Goal: Information Seeking & Learning: Learn about a topic

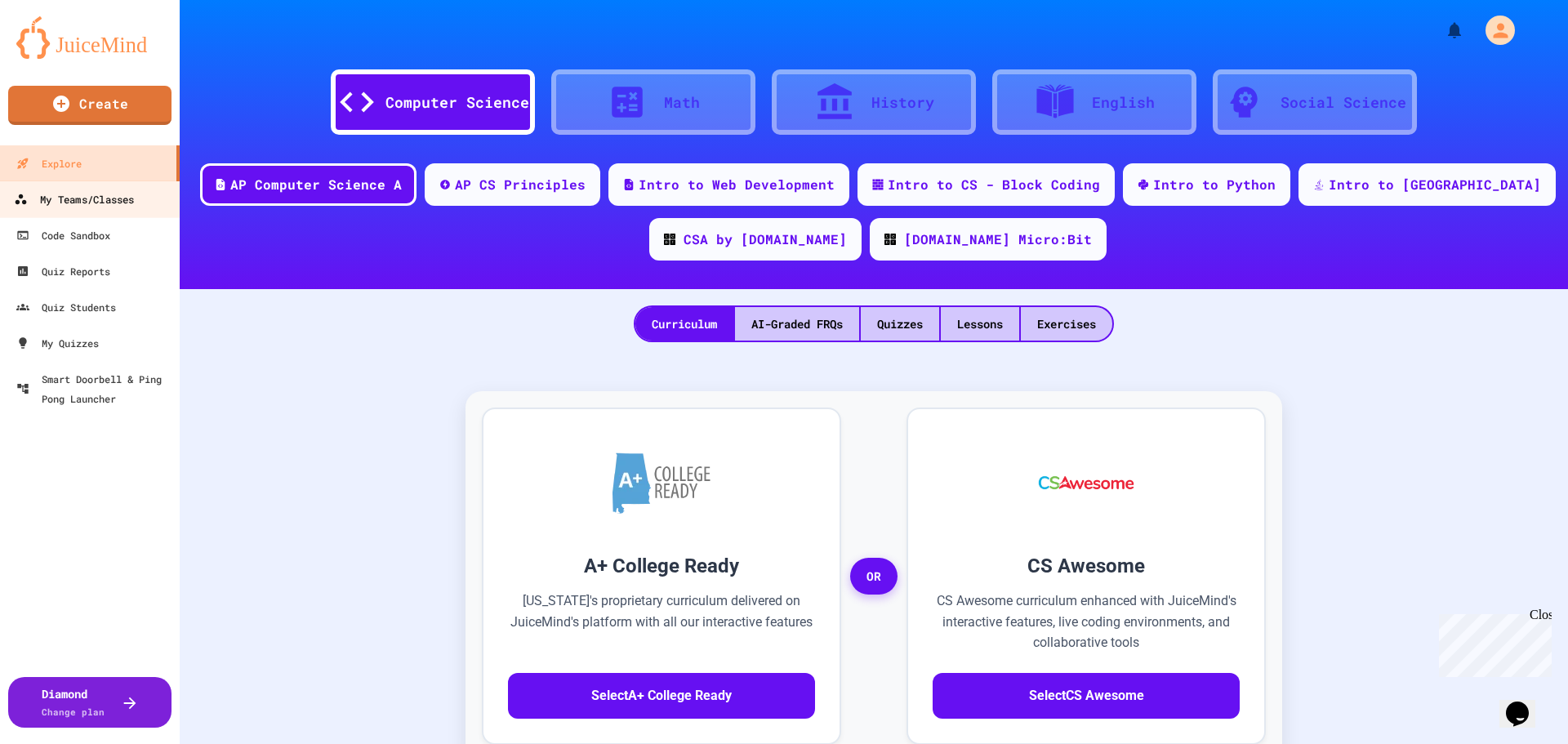
click at [84, 208] on div "My Teams/Classes" at bounding box center [75, 199] width 120 height 20
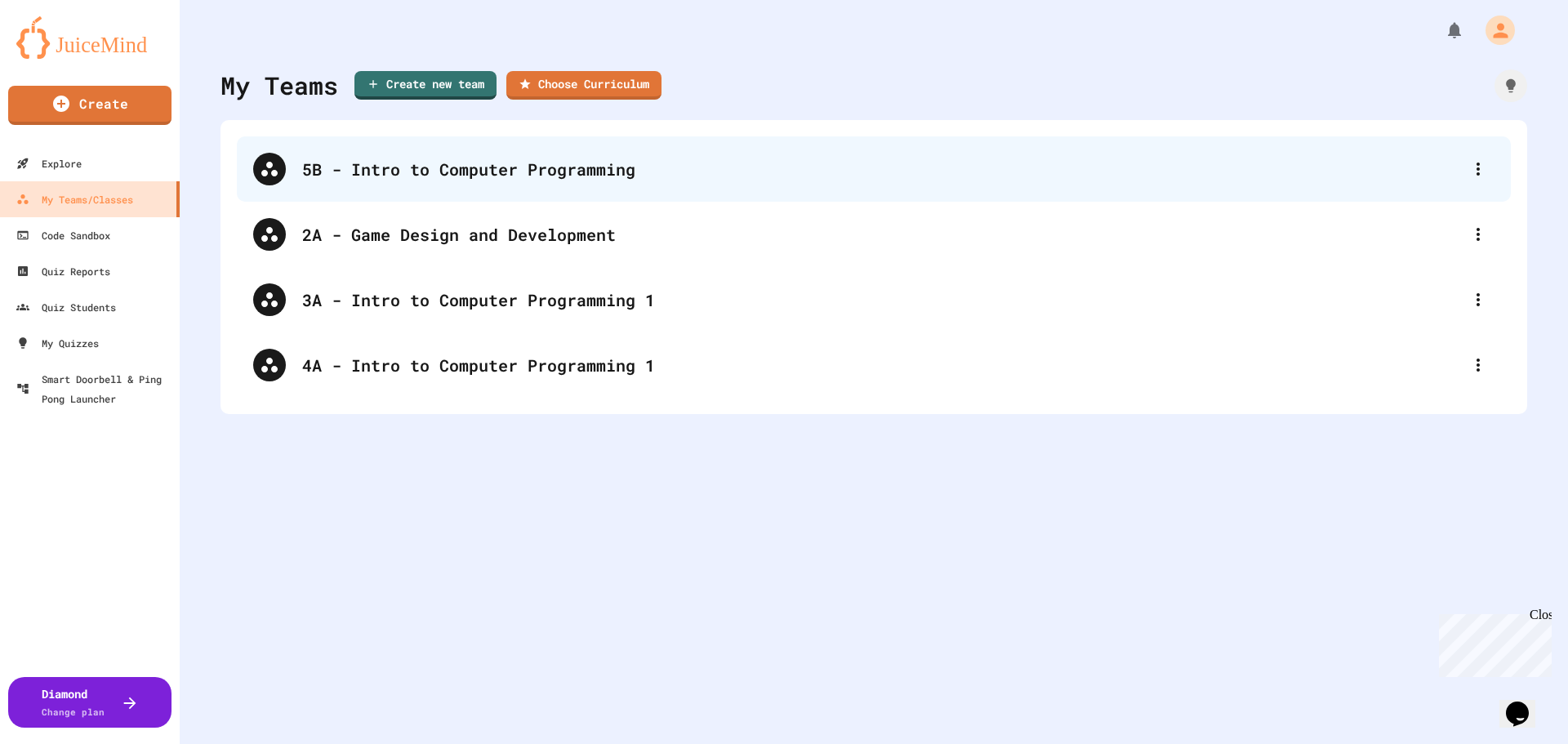
click at [483, 167] on div "5B - Intro to Computer Programming" at bounding box center [882, 169] width 1160 height 25
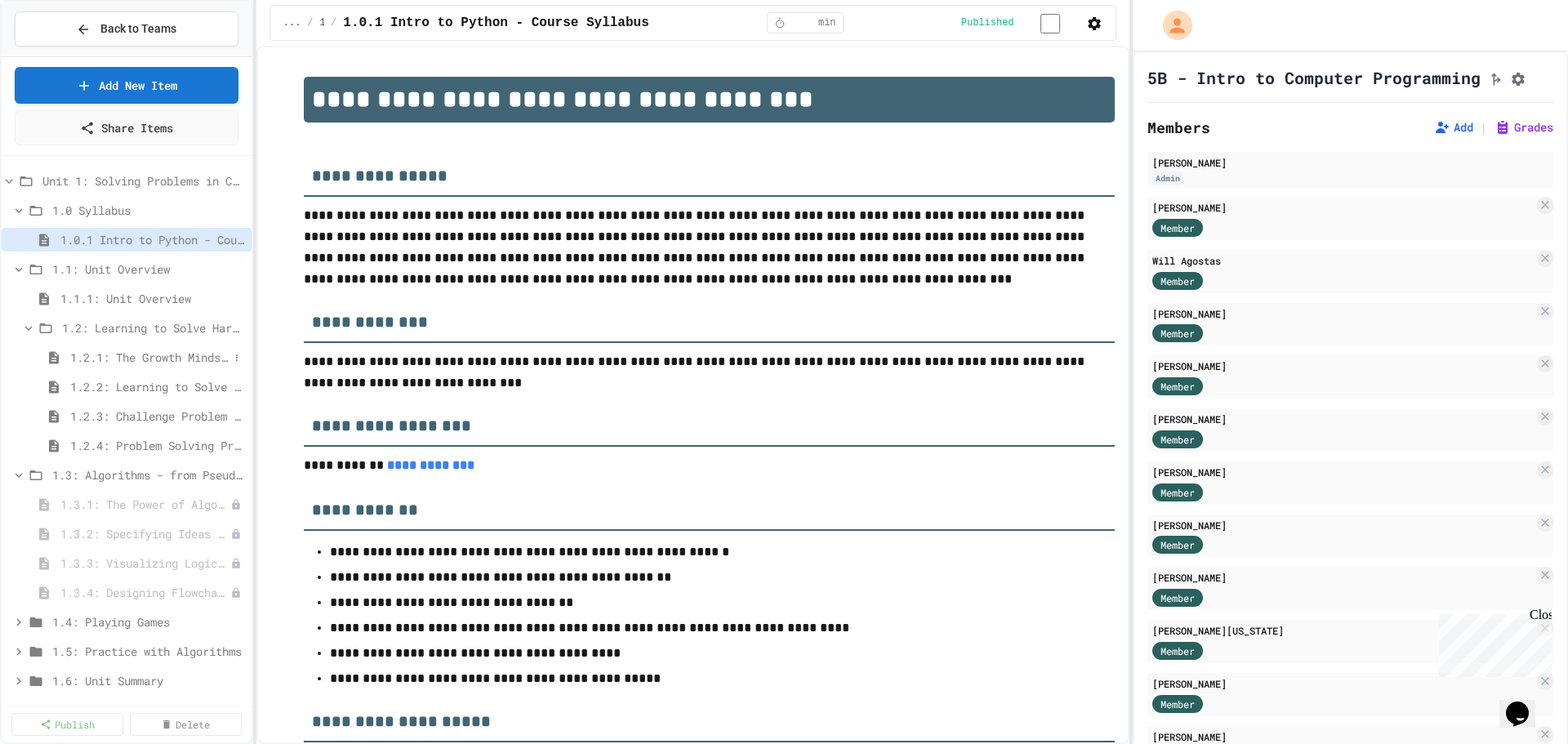
click at [114, 361] on span "1.2.1: The Growth Mindset" at bounding box center [149, 358] width 159 height 17
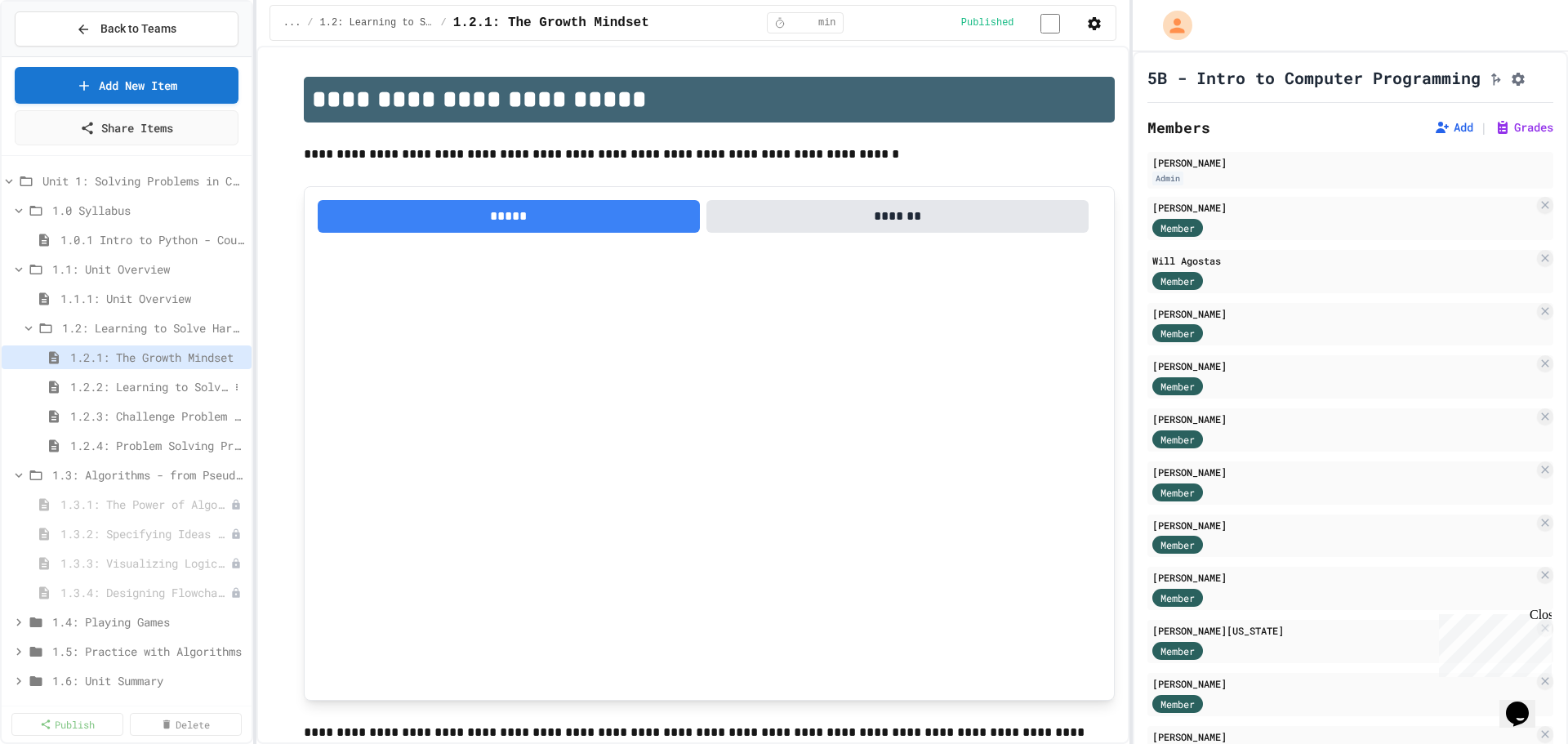
click at [108, 392] on span "1.2.2: Learning to Solve Hard Problems" at bounding box center [149, 386] width 159 height 17
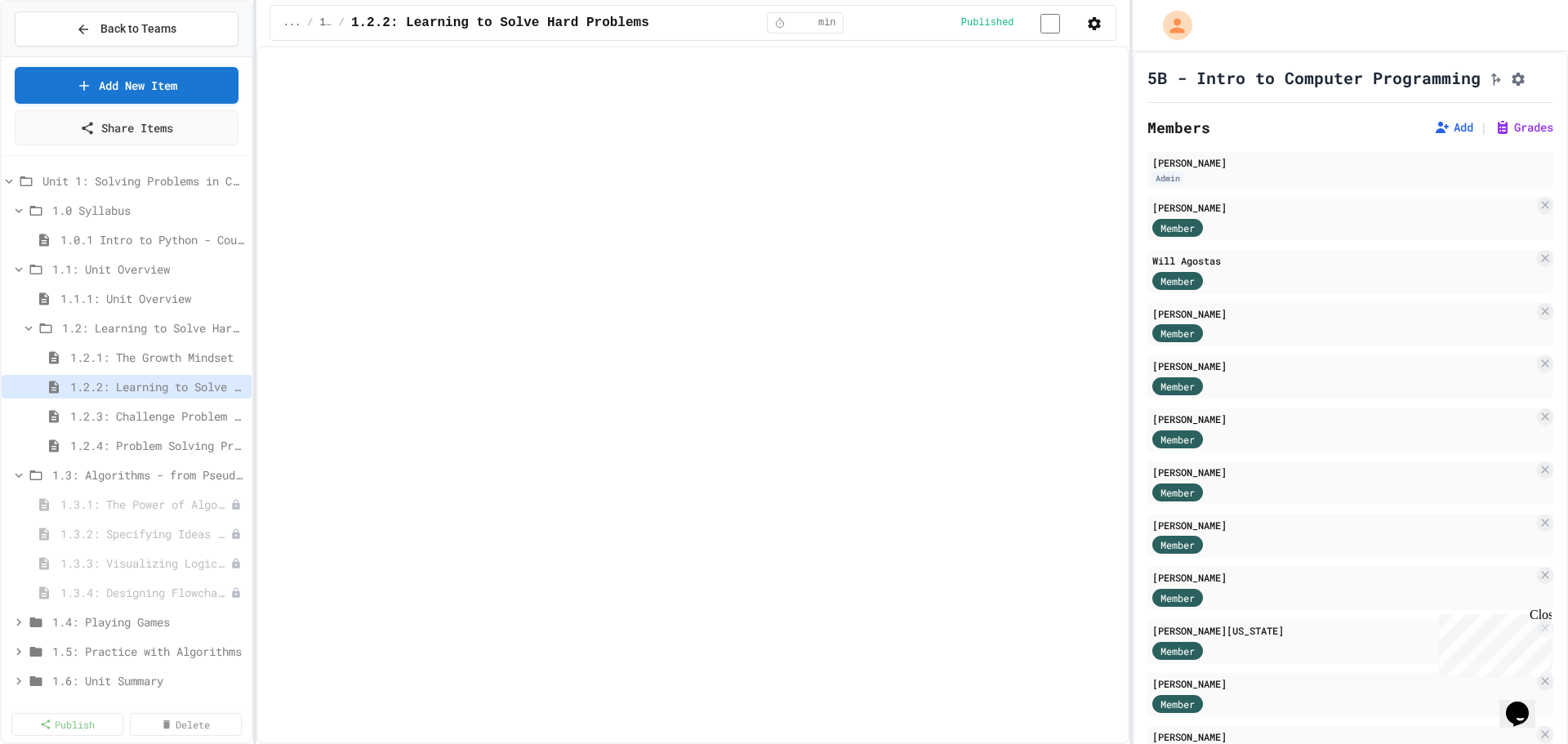
select select "***"
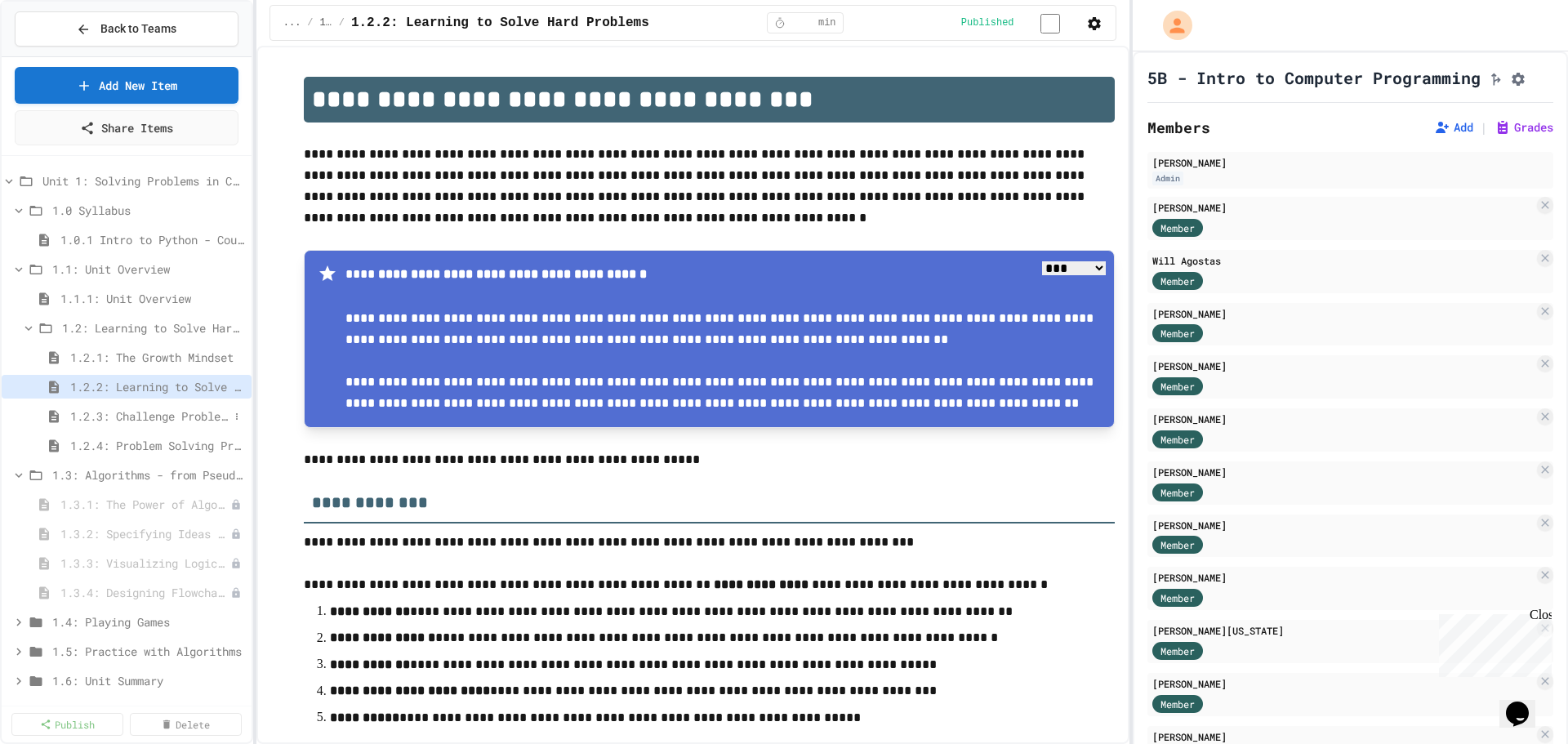
click at [106, 418] on span "1.2.3: Challenge Problem - The Bridge" at bounding box center [149, 416] width 159 height 17
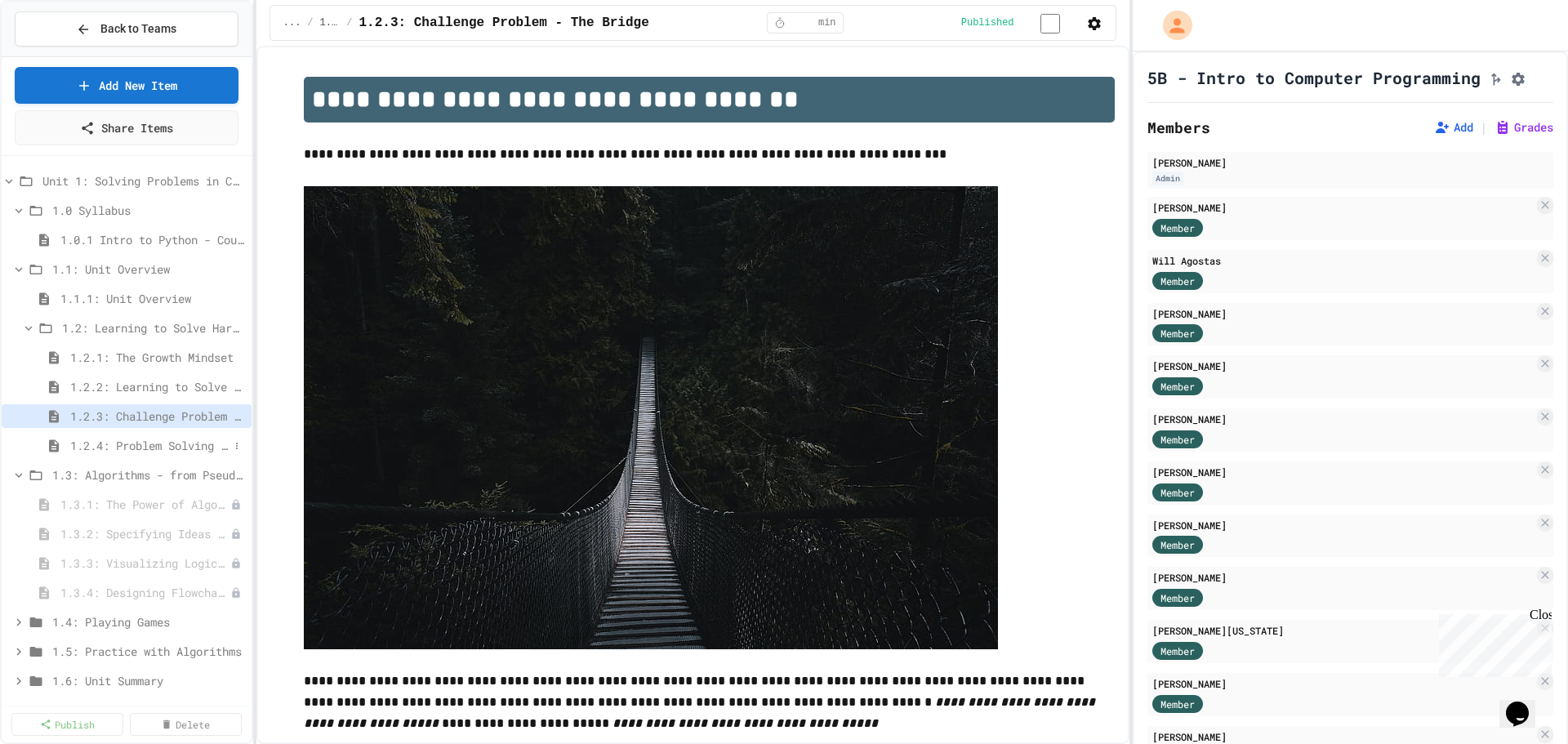
click at [119, 449] on span "1.2.4: Problem Solving Practice" at bounding box center [149, 446] width 159 height 17
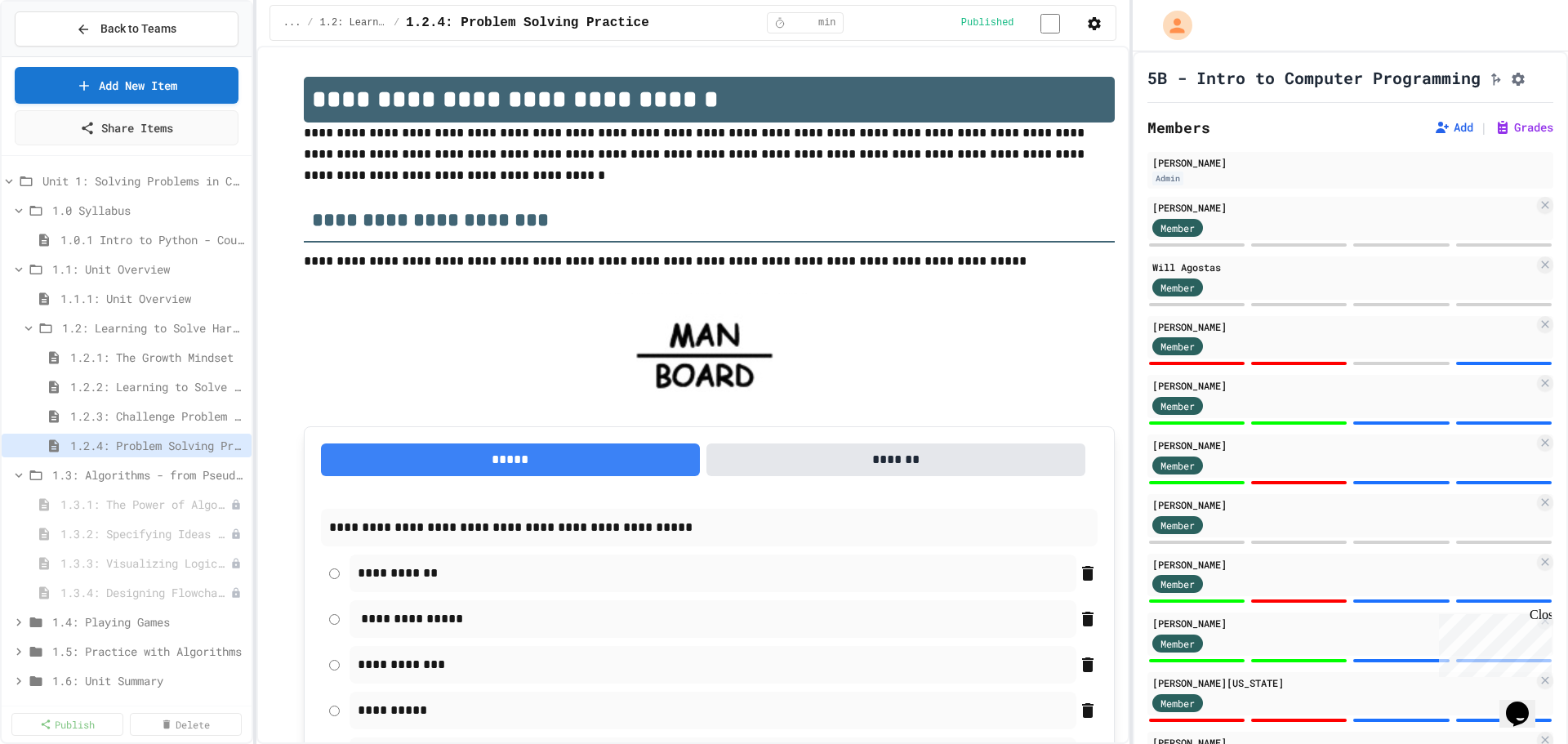
click at [124, 480] on span "1.3: Algorithms - from Pseudocode to Flowcharts" at bounding box center [149, 475] width 193 height 17
click at [126, 469] on span "1.3: Algorithms - from Pseudocode to Flowcharts" at bounding box center [141, 475] width 177 height 17
click at [87, 509] on span "1.3.1: The Power of Algorithms" at bounding box center [137, 504] width 154 height 17
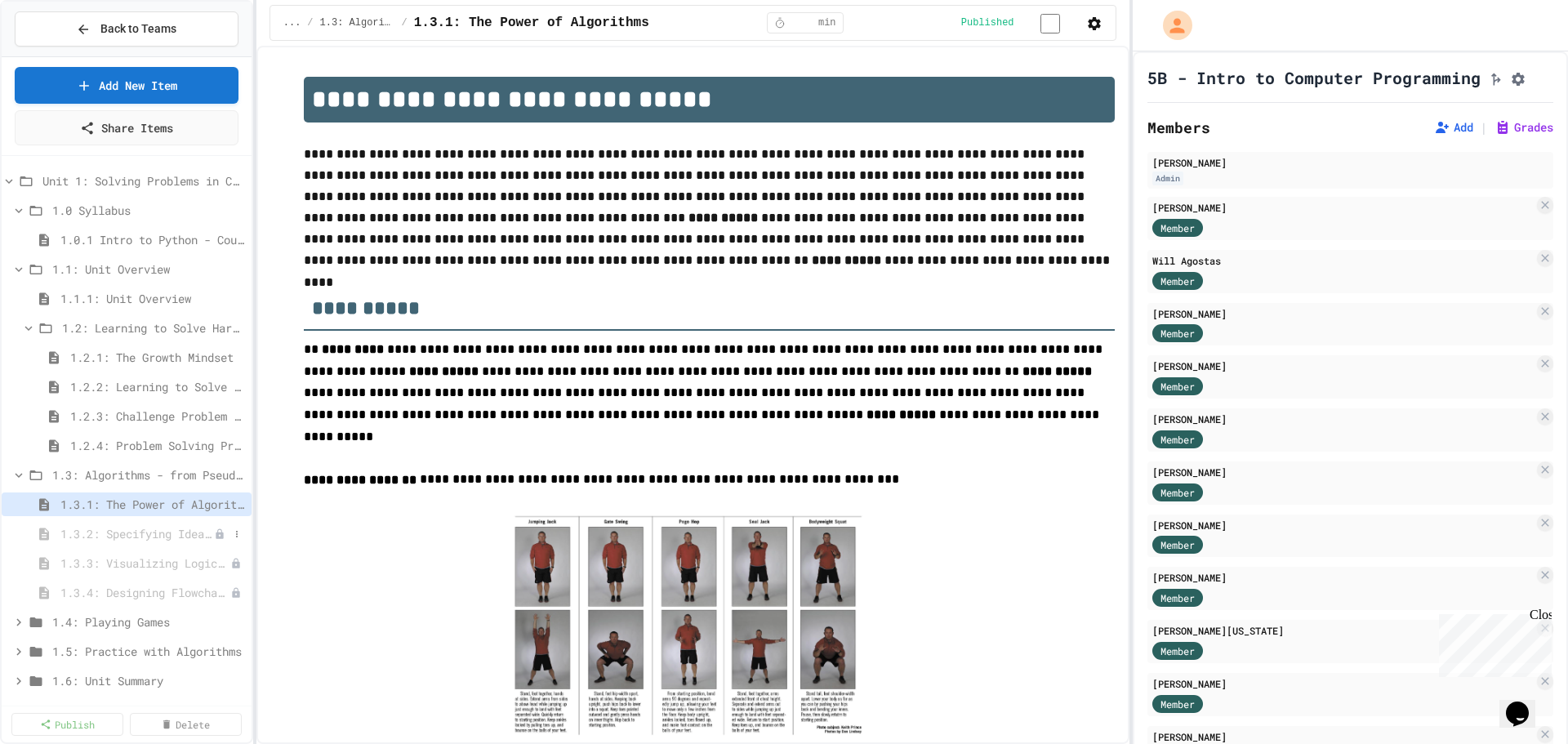
click at [111, 532] on span "1.3.2: Specifying Ideas with Pseudocode" at bounding box center [137, 534] width 154 height 17
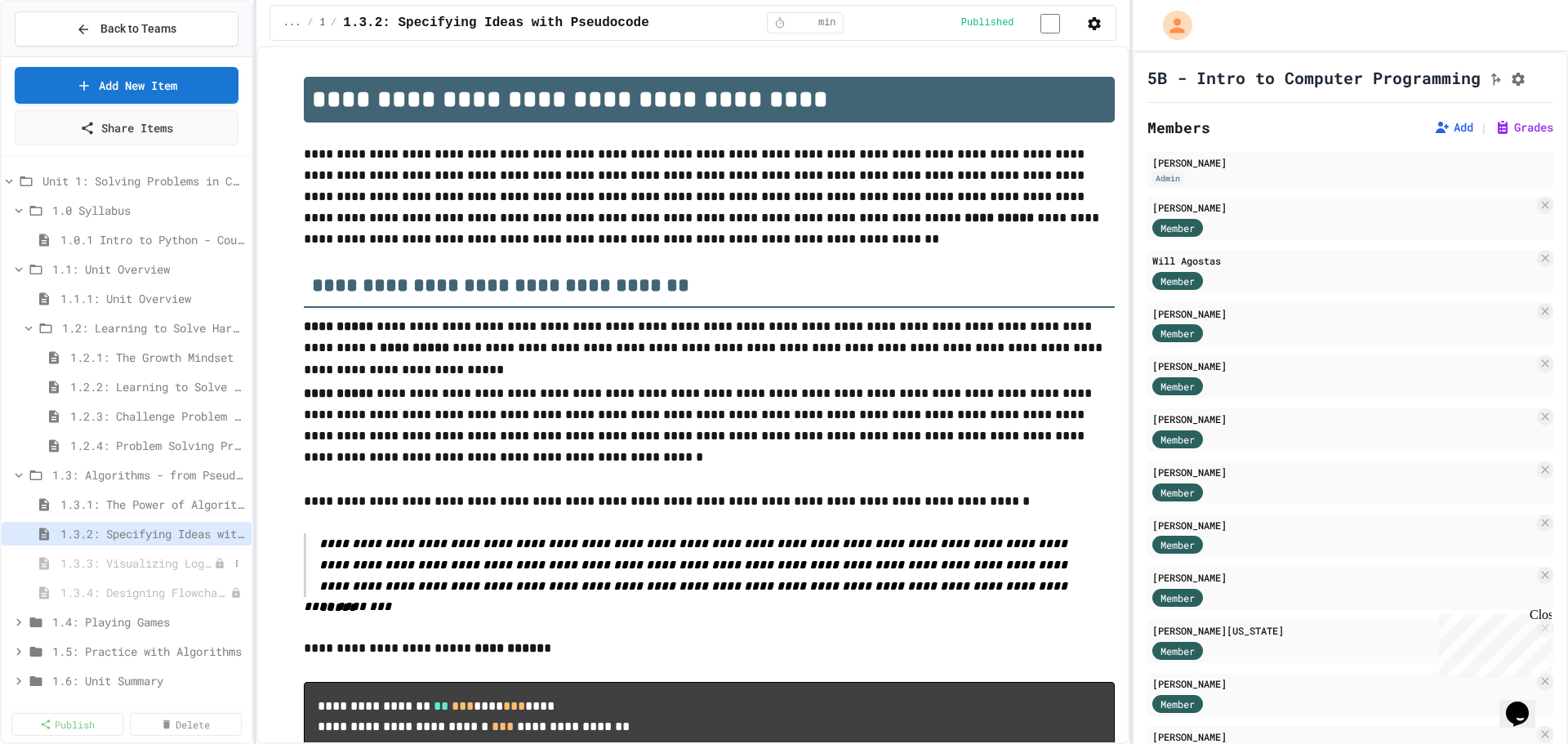
click at [177, 558] on span "1.3.3: Visualizing Logic with Flowcharts" at bounding box center [137, 563] width 154 height 17
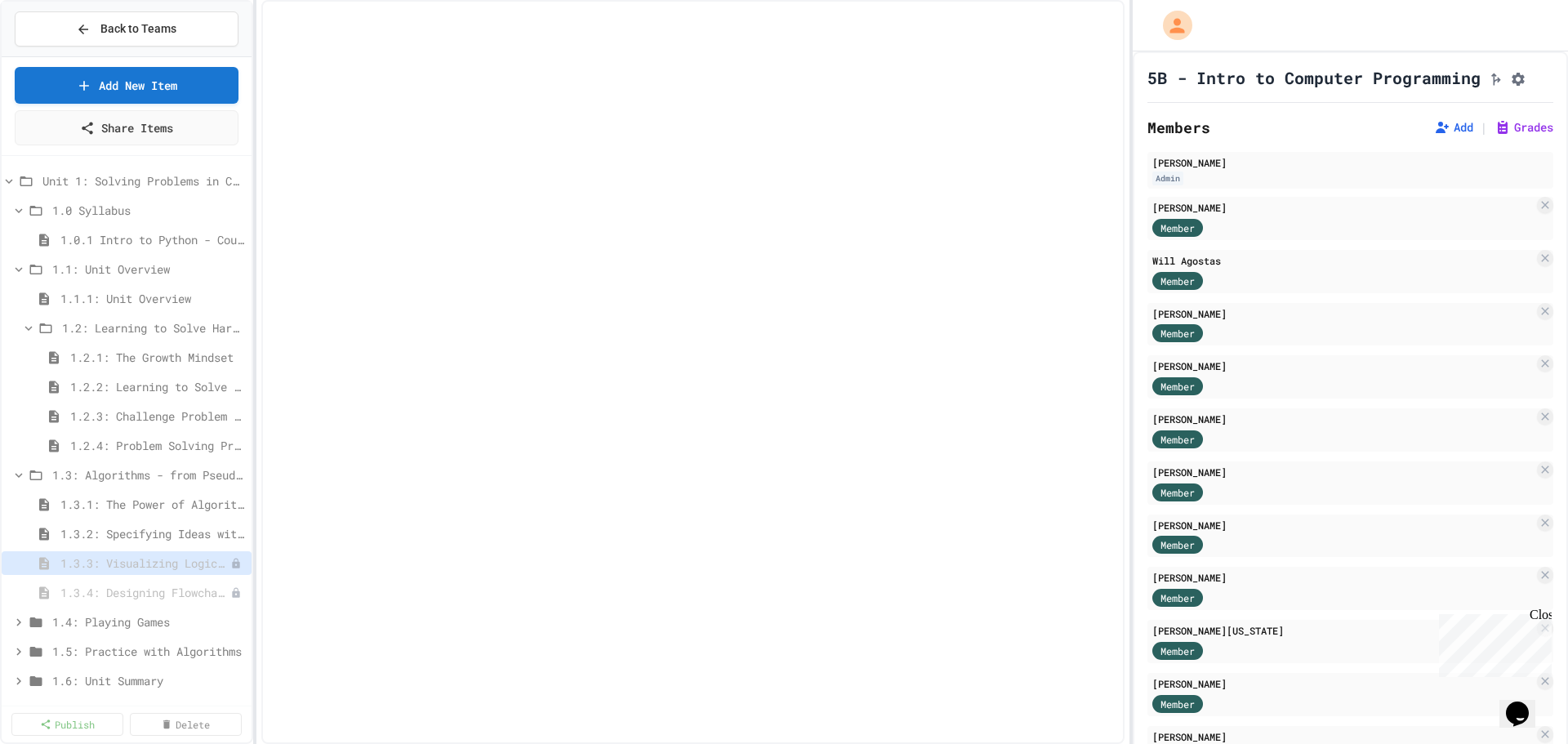
select select "***"
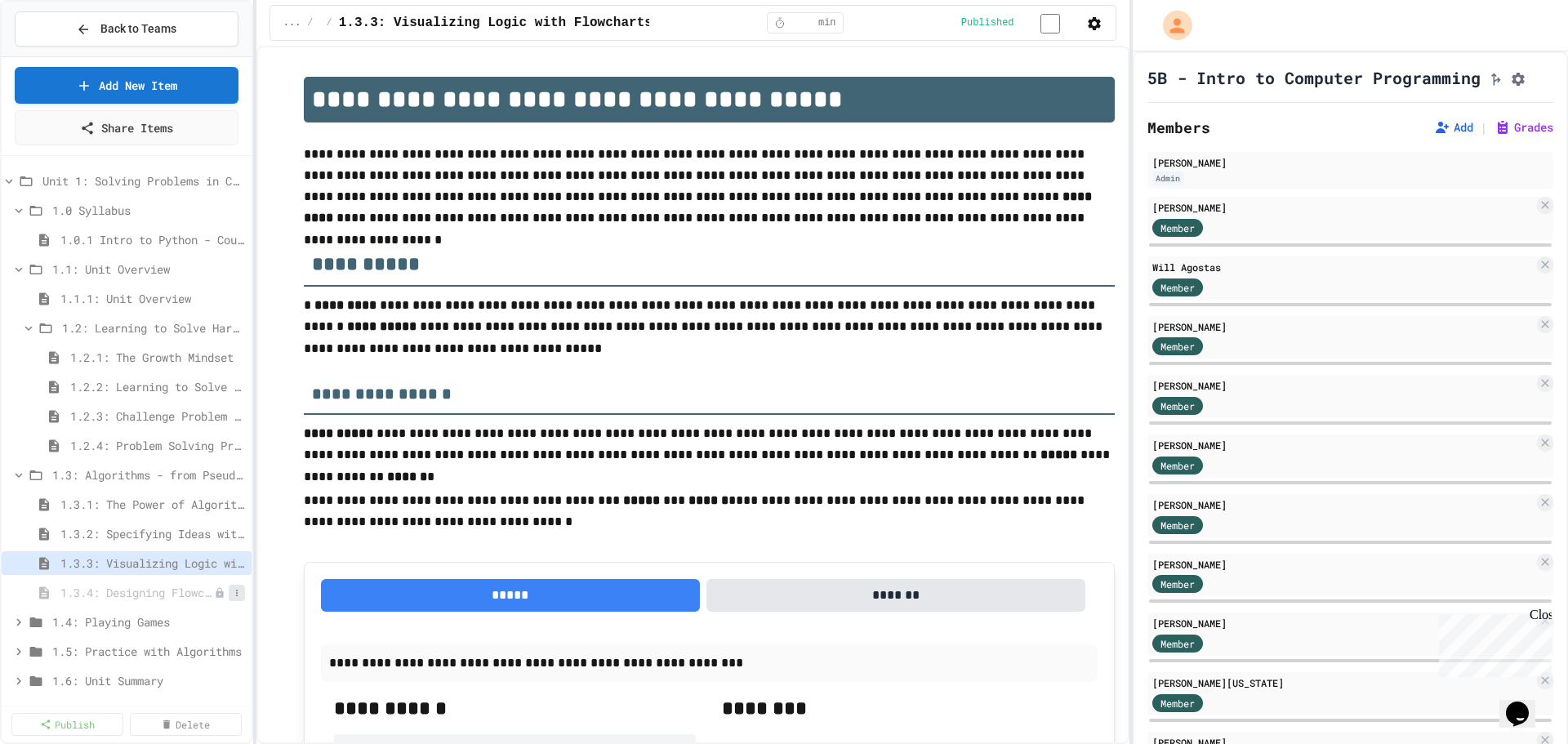
click at [232, 594] on icon at bounding box center [237, 593] width 10 height 10
click at [176, 650] on button "Publish" at bounding box center [181, 652] width 103 height 30
